Goal: Navigation & Orientation: Find specific page/section

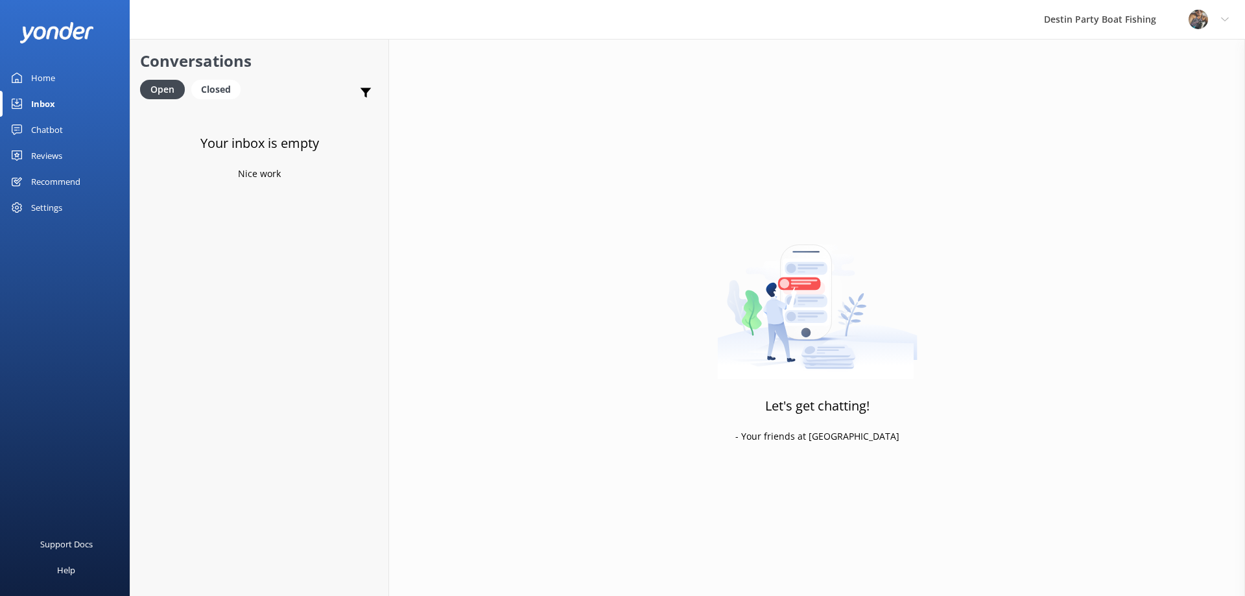
click at [50, 75] on div "Home" at bounding box center [43, 78] width 24 height 26
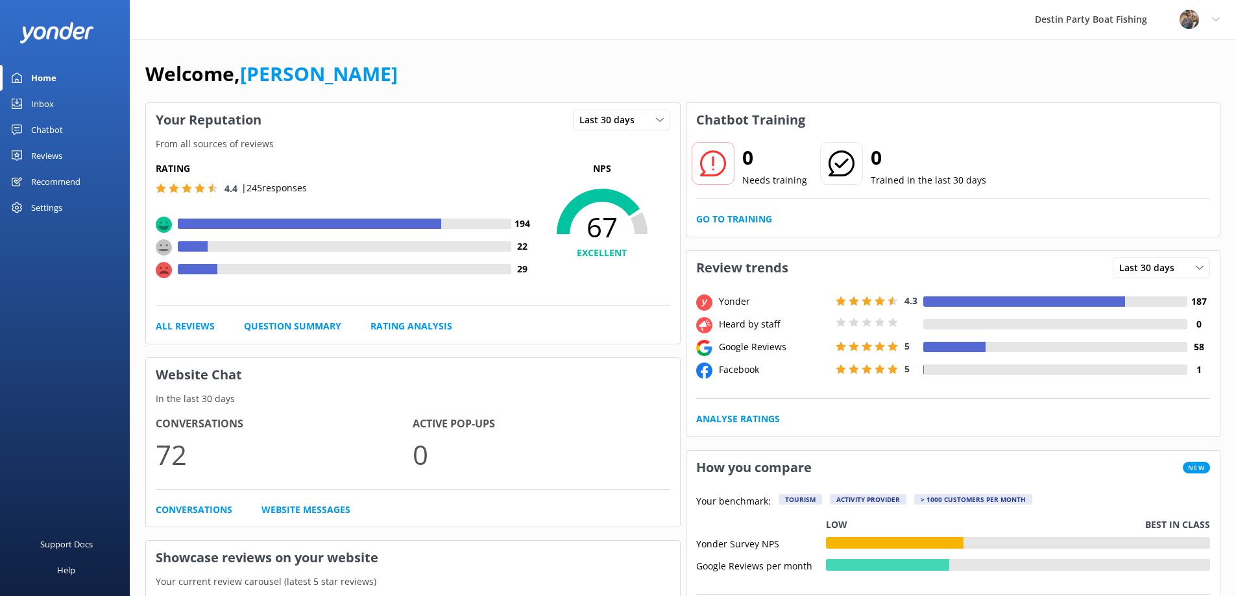
click at [48, 106] on div "Inbox" at bounding box center [42, 104] width 23 height 26
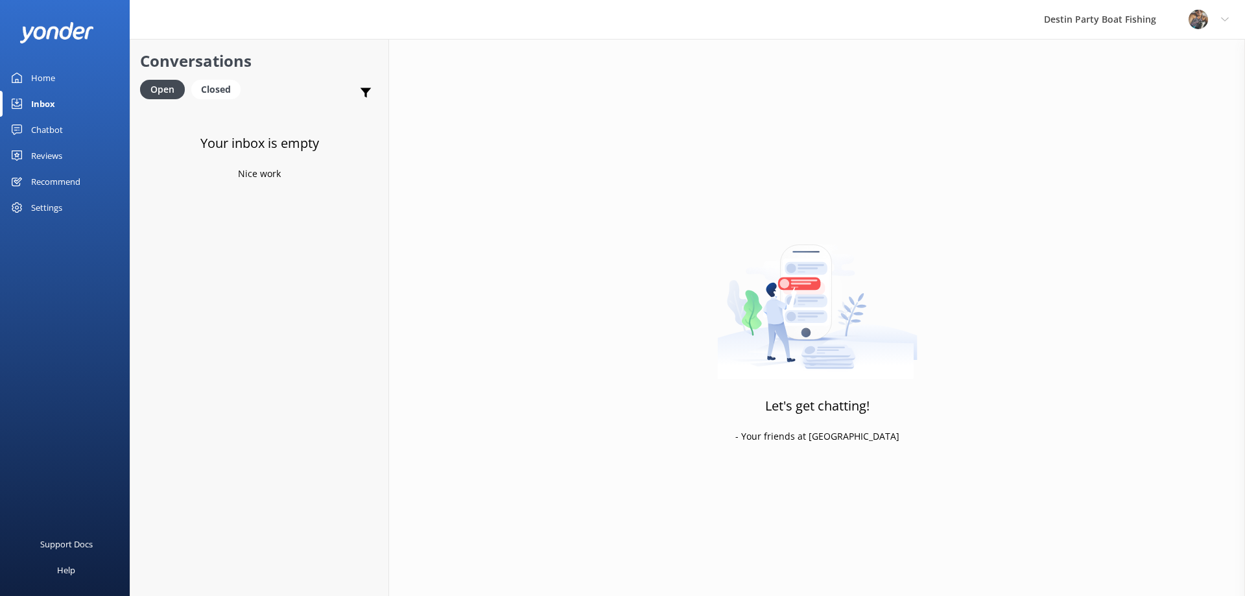
click at [48, 106] on div "Inbox" at bounding box center [43, 104] width 24 height 26
click at [51, 154] on div "Reviews" at bounding box center [46, 156] width 31 height 26
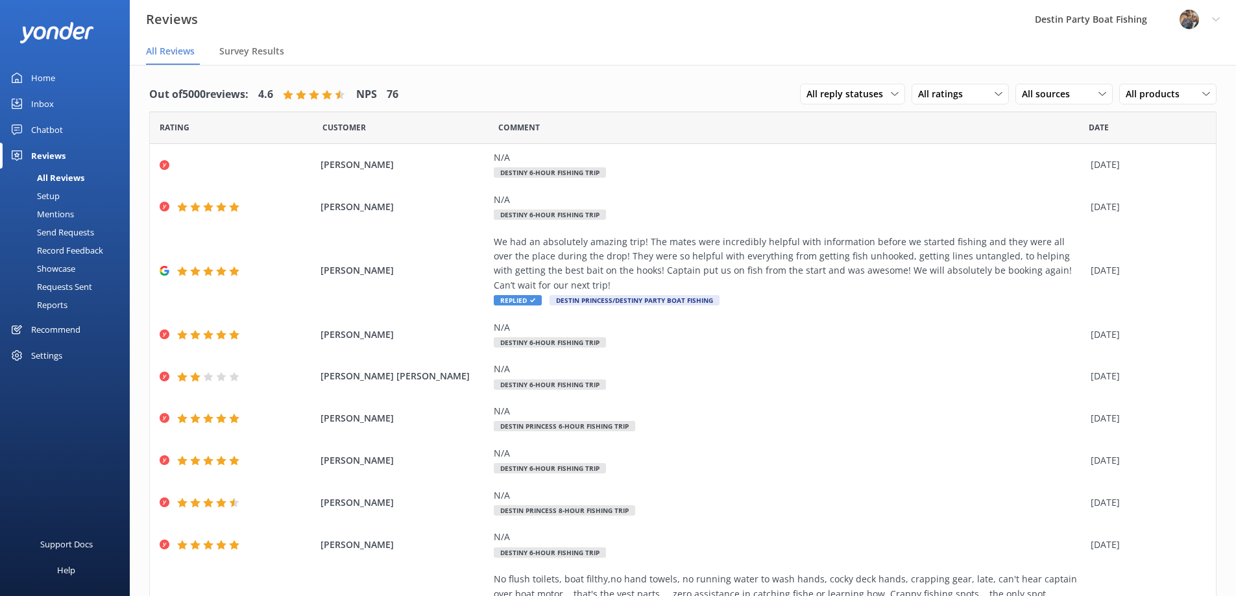
click at [45, 101] on div "Inbox" at bounding box center [42, 104] width 23 height 26
